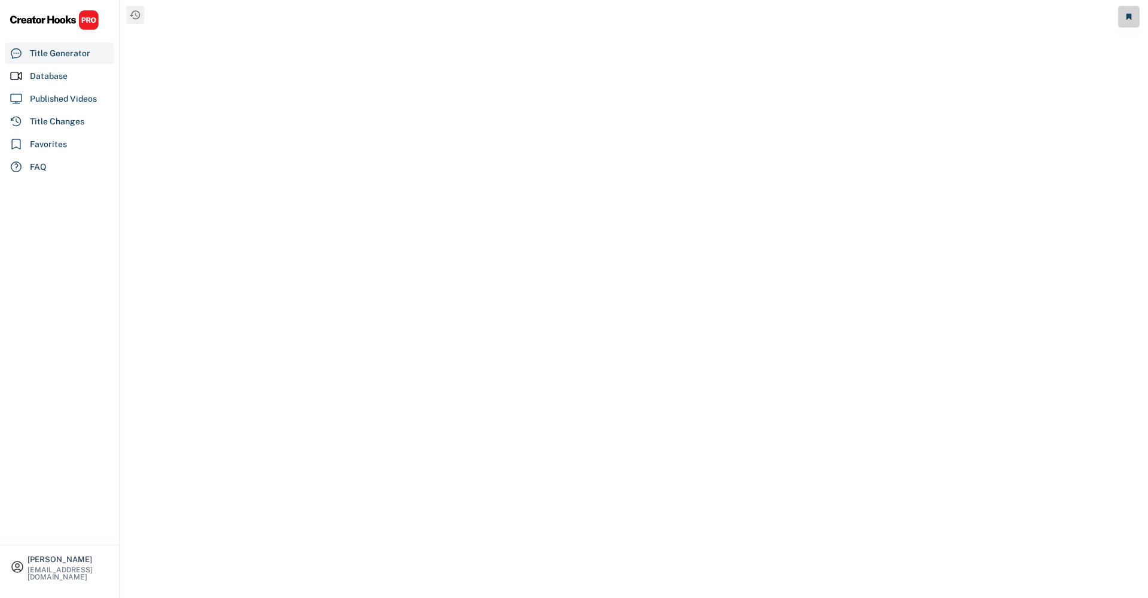
select select "**********"
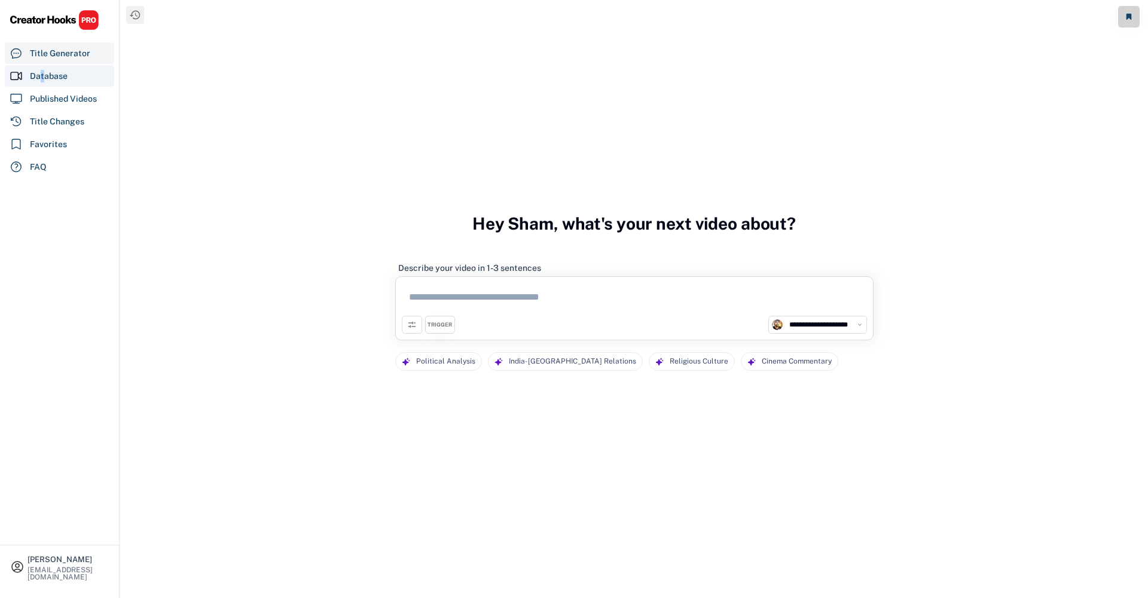
click at [43, 77] on div "Database" at bounding box center [49, 76] width 38 height 13
select select "**********"
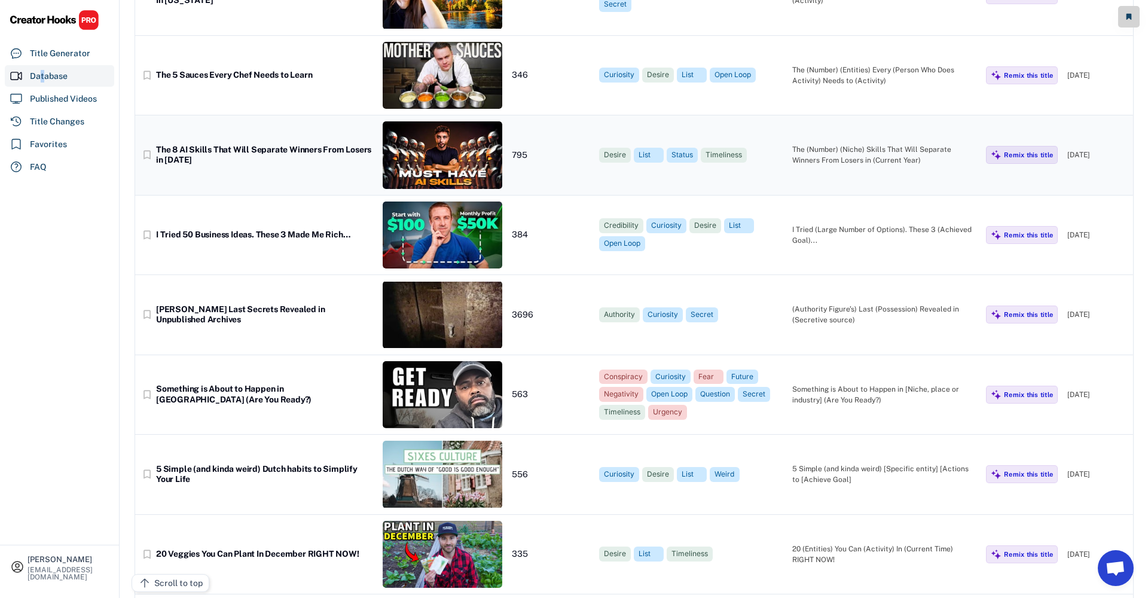
scroll to position [10398, 0]
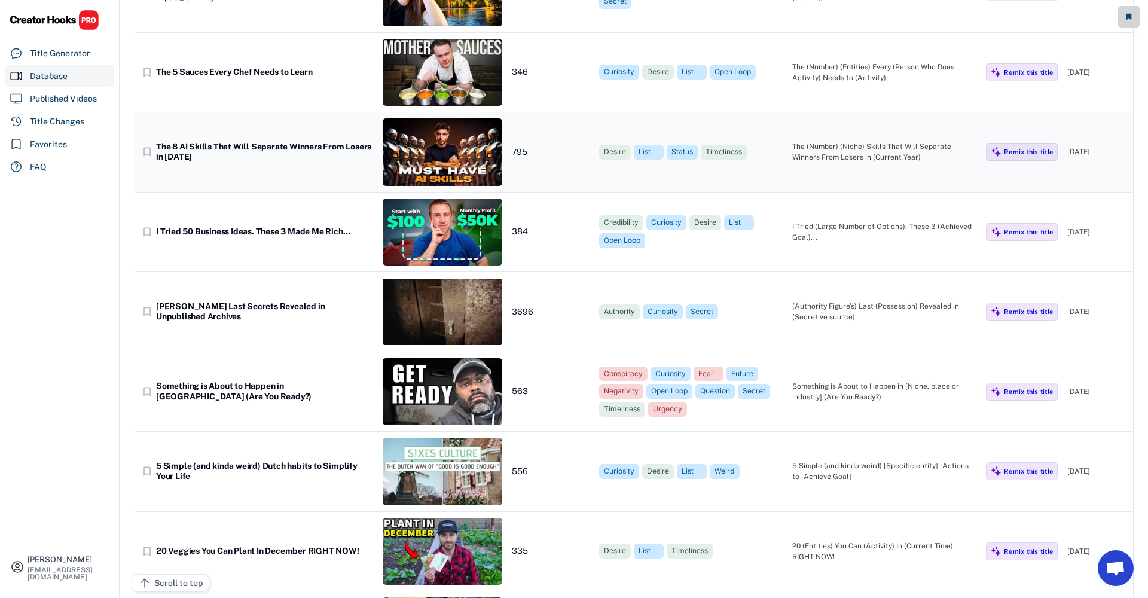
click at [468, 153] on img at bounding box center [443, 152] width 120 height 68
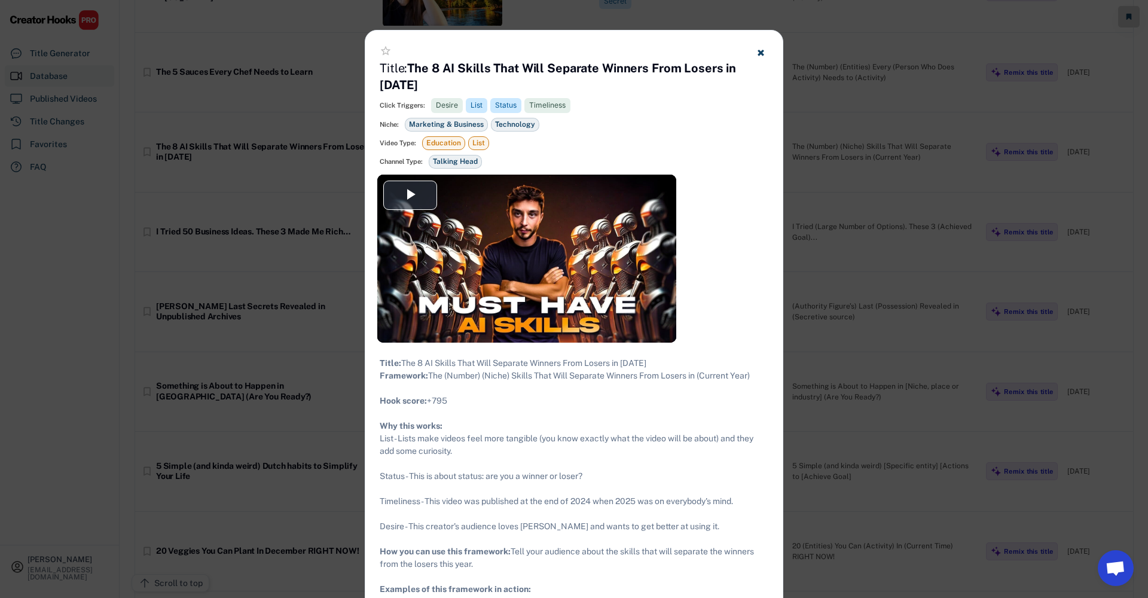
click at [765, 51] on icon at bounding box center [761, 52] width 9 height 9
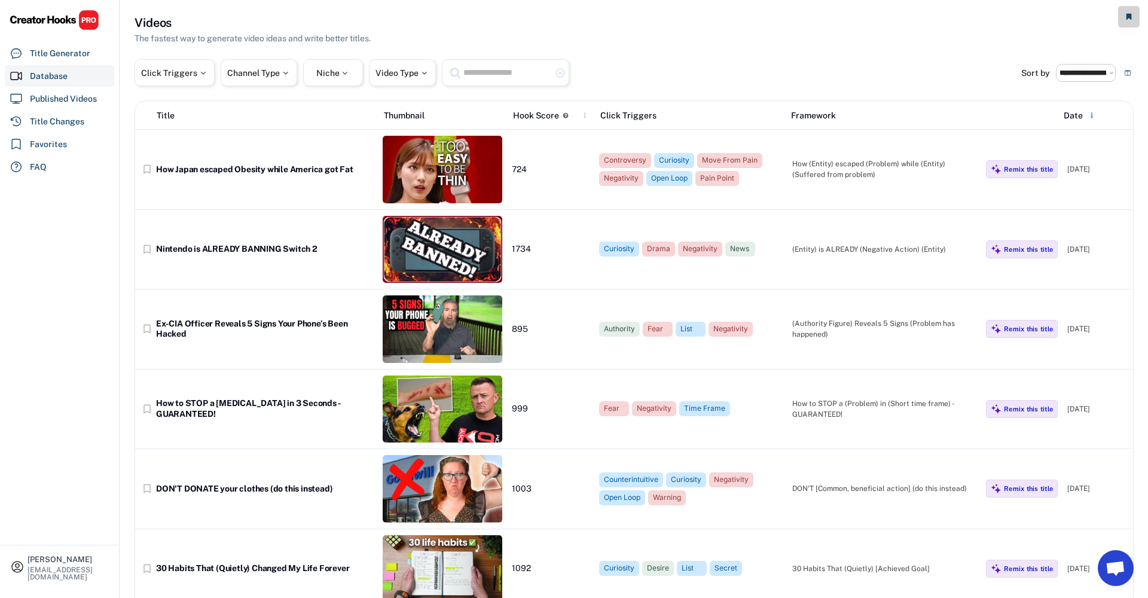
scroll to position [4, 0]
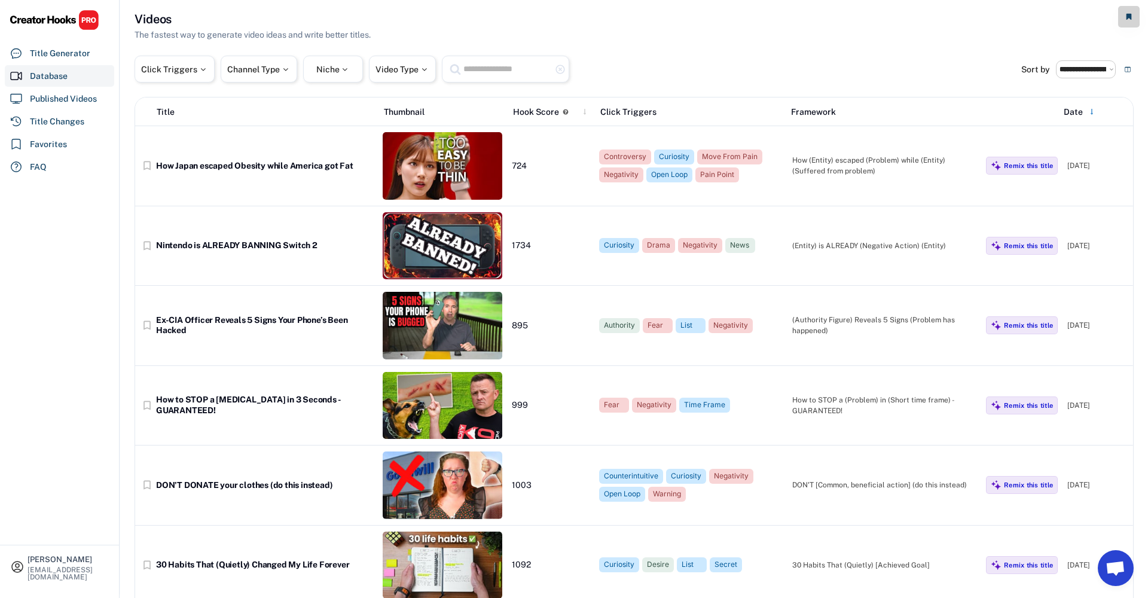
drag, startPoint x: 932, startPoint y: 65, endPoint x: 858, endPoint y: 63, distance: 74.2
click at [932, 65] on div "Click Triggers Channel Type Niche Video Type highlight_remove" at bounding box center [578, 69] width 887 height 27
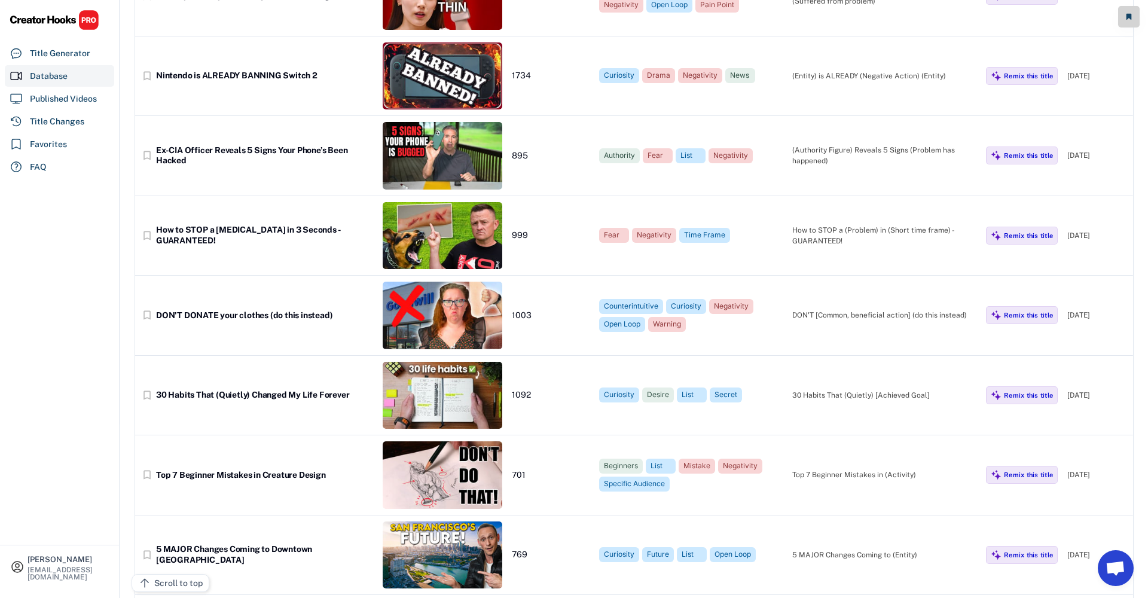
scroll to position [176, 0]
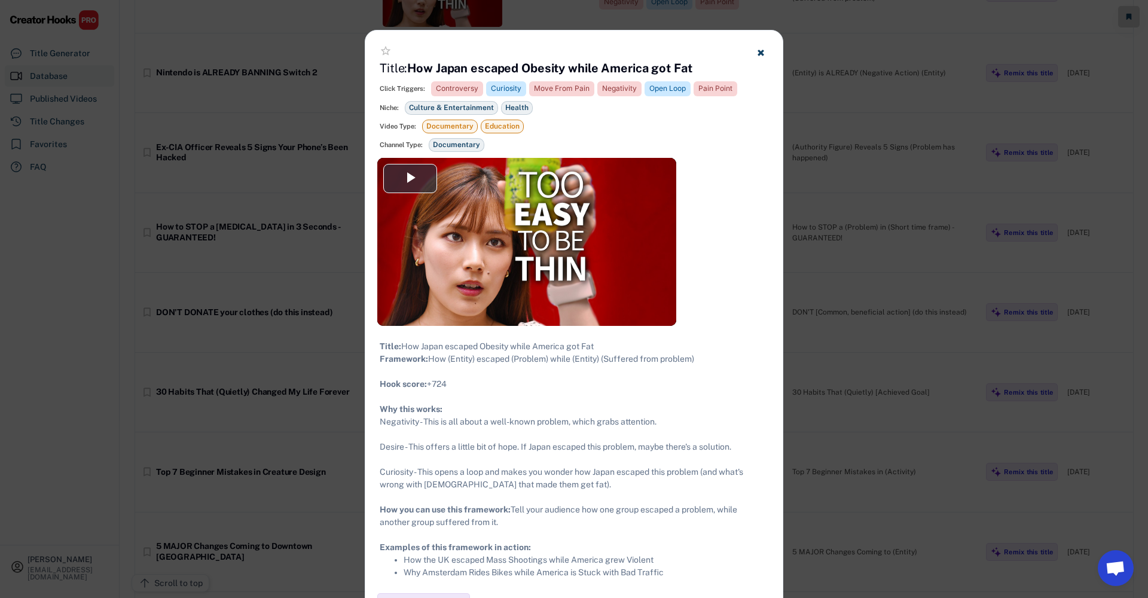
drag, startPoint x: 852, startPoint y: 576, endPoint x: 829, endPoint y: 595, distance: 30.2
click at [851, 577] on div at bounding box center [574, 299] width 1148 height 598
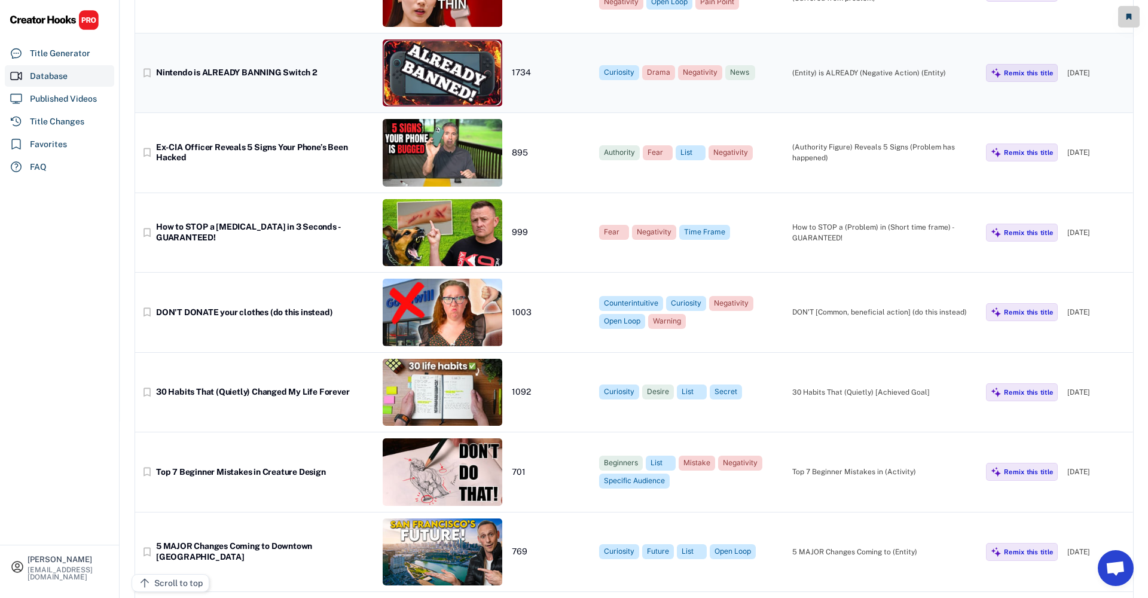
scroll to position [180, 0]
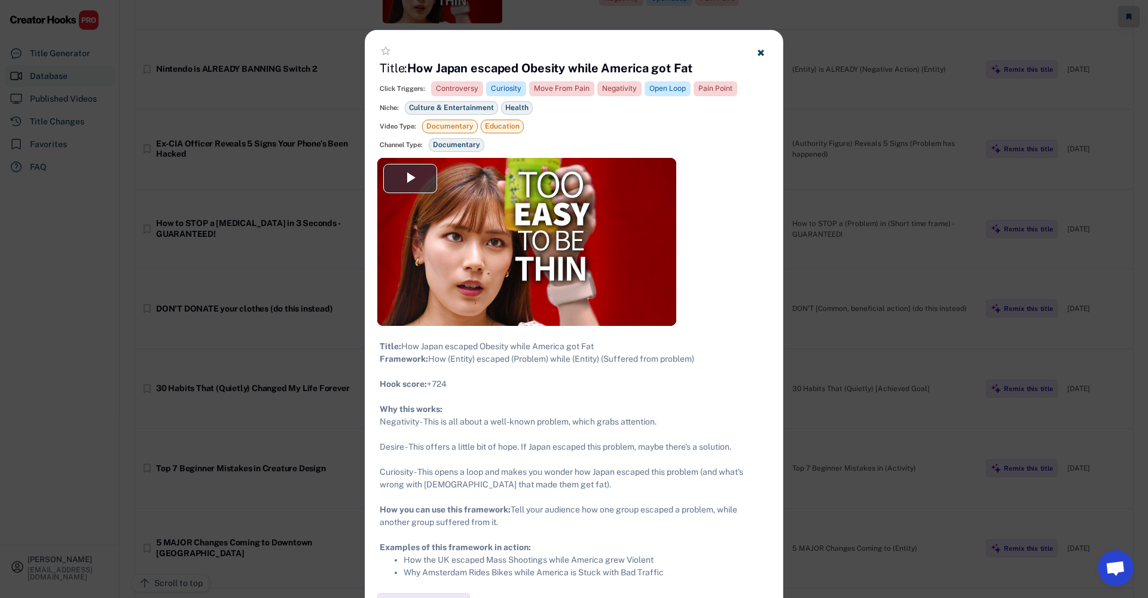
drag, startPoint x: 971, startPoint y: 37, endPoint x: 967, endPoint y: 251, distance: 213.6
click at [971, 38] on div at bounding box center [574, 299] width 1148 height 598
